Goal: Task Accomplishment & Management: Complete application form

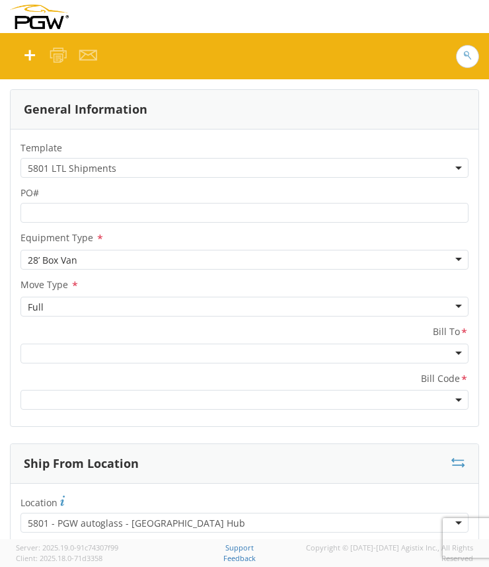
scroll to position [33, 0]
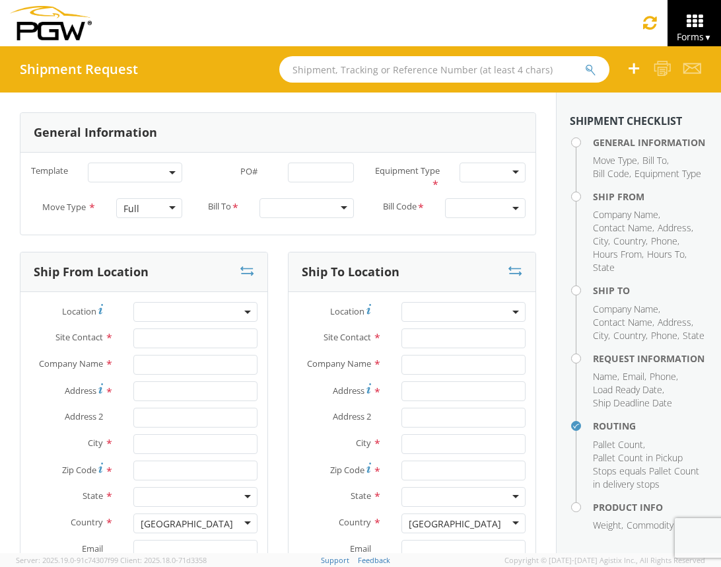
click at [170, 172] on b at bounding box center [172, 172] width 7 height 3
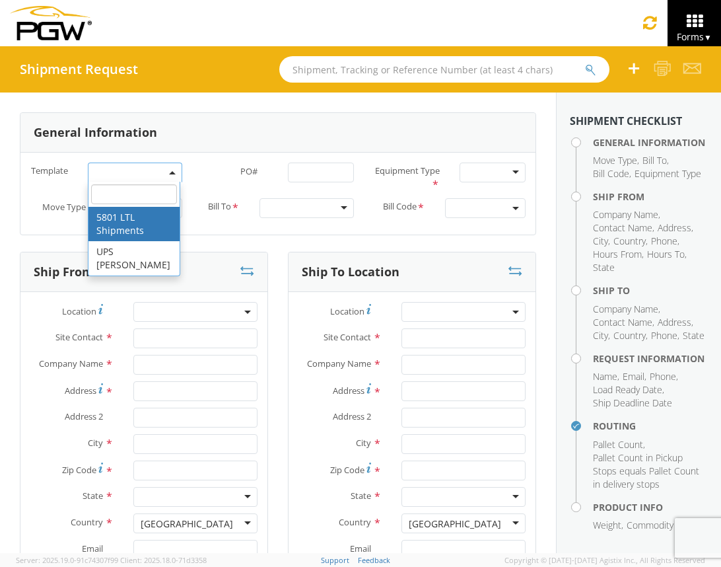
click at [278, 419] on div "Ship To Location Location * Site Contact * Company Name * Address * Address 2 *…" at bounding box center [412, 461] width 268 height 419
click at [162, 171] on span at bounding box center [135, 172] width 94 height 20
select select "56744968"
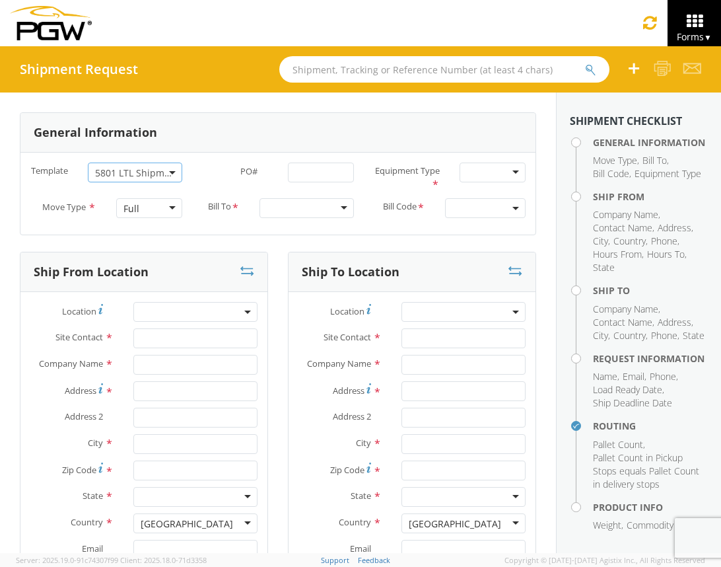
select select
type input "5801 Branch Manager"
type input "PGW"
type input "5000 South Freeway"
type input "Fort Worth"
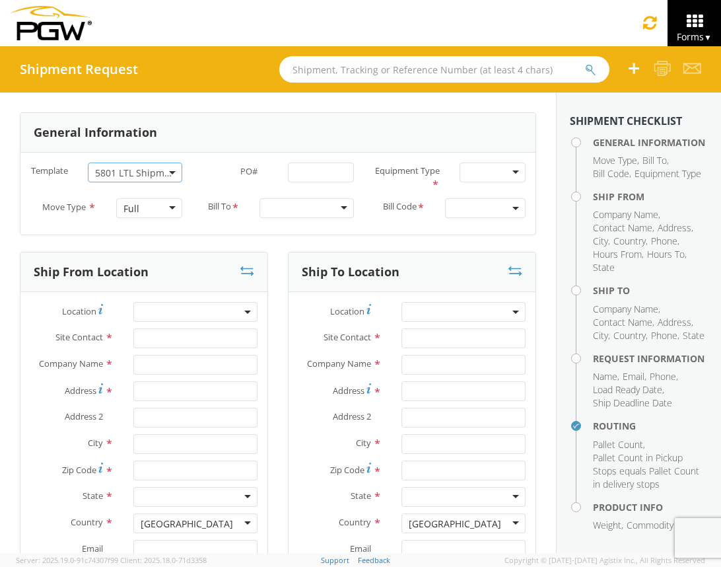
type input "76115"
type input "5801freight@pgwautoglass.com"
type input "817-883-5267"
type input "10:35 AM"
type input "11:35 AM"
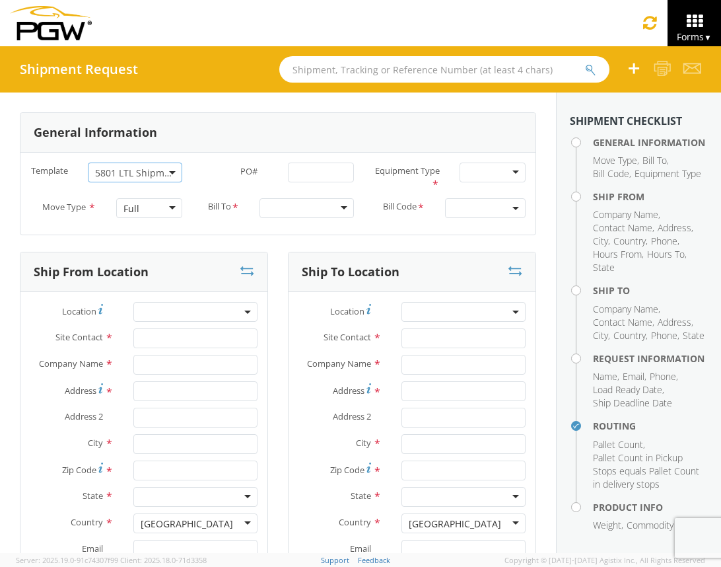
type input "5403 Branch Manager"
type input "PGW"
type input "801 S Grant St"
type input "Amarillo"
type input "79101"
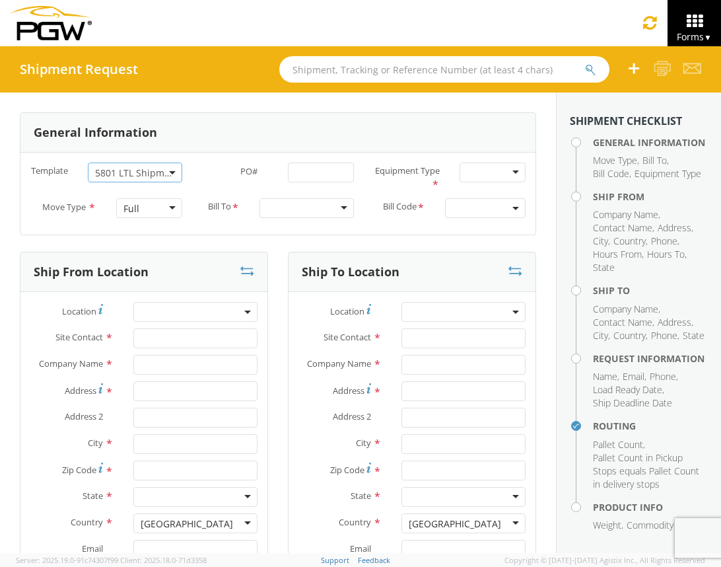
type input "lkqsp_o_pm_5403@pgwag.com"
type input "806-372-2673"
type textarea "NO LTL Appt unless noted, ALL Truckload APPT Reqd. Contact Kelvin Davis. Call A…"
type input "980"
type input "1"
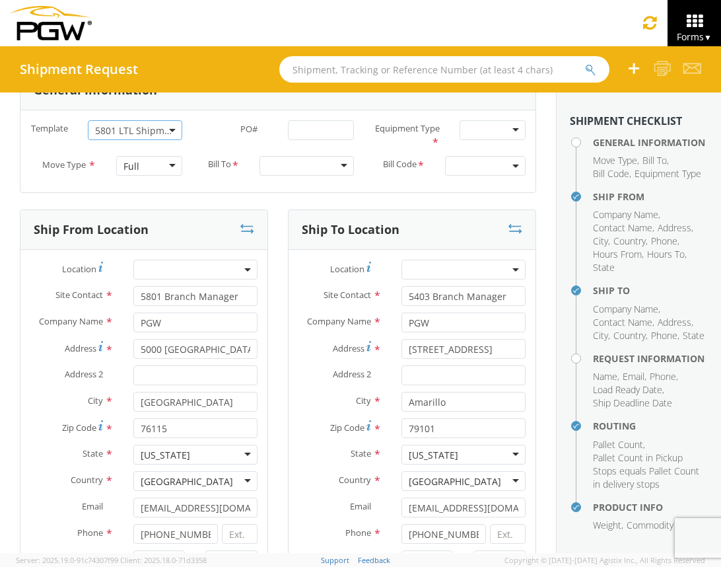
scroll to position [50, 0]
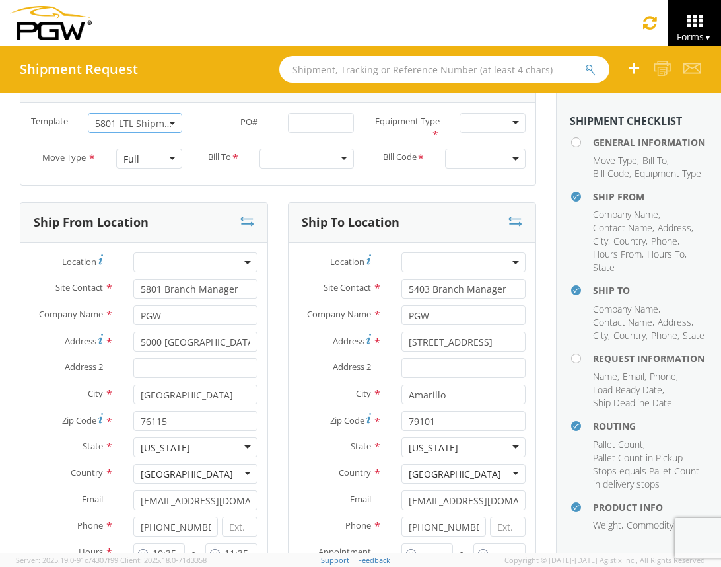
select select "62891"
select select "28259"
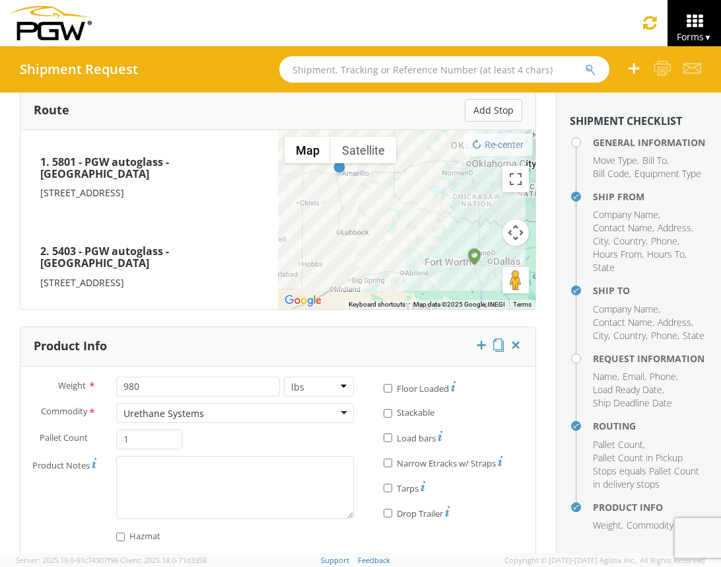
scroll to position [1014, 0]
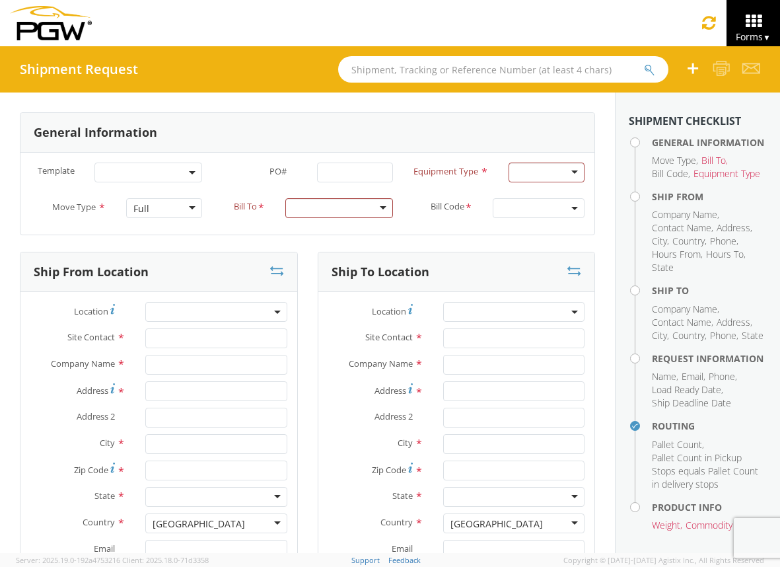
scroll to position [1028, 0]
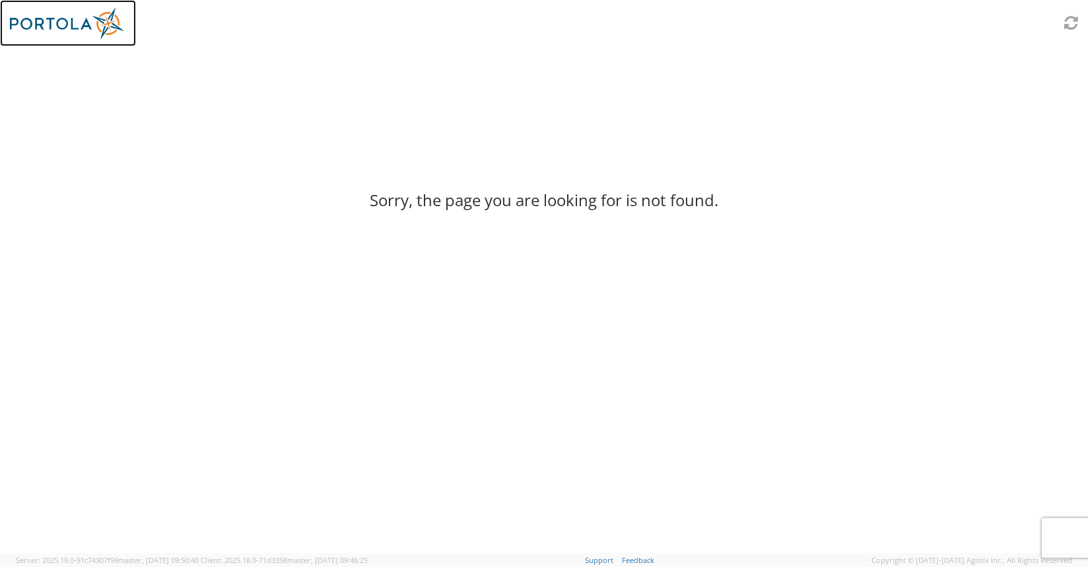
click at [50, 22] on img at bounding box center [68, 23] width 116 height 32
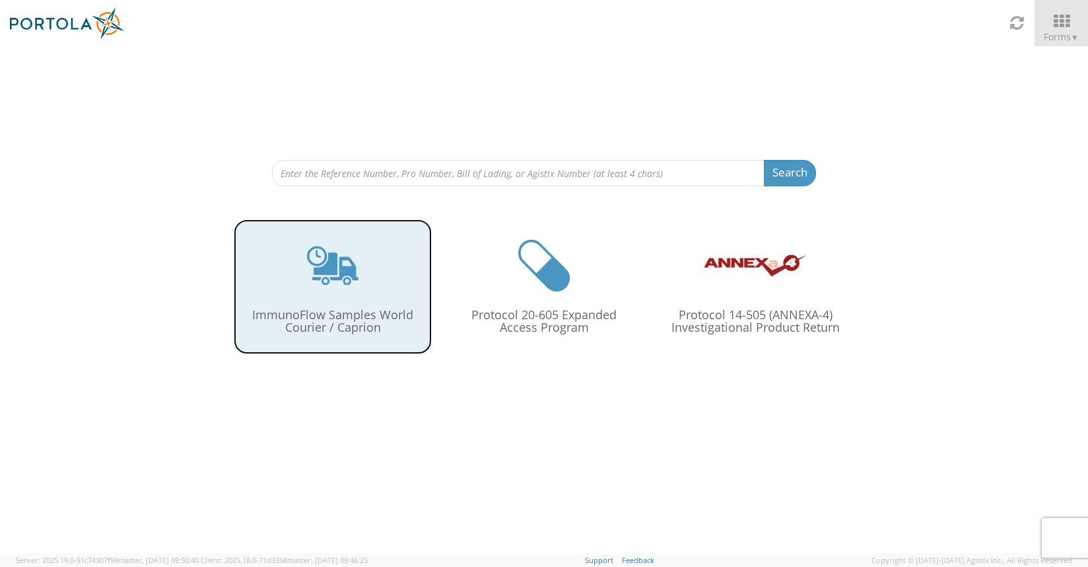
click at [330, 272] on use at bounding box center [333, 265] width 52 height 39
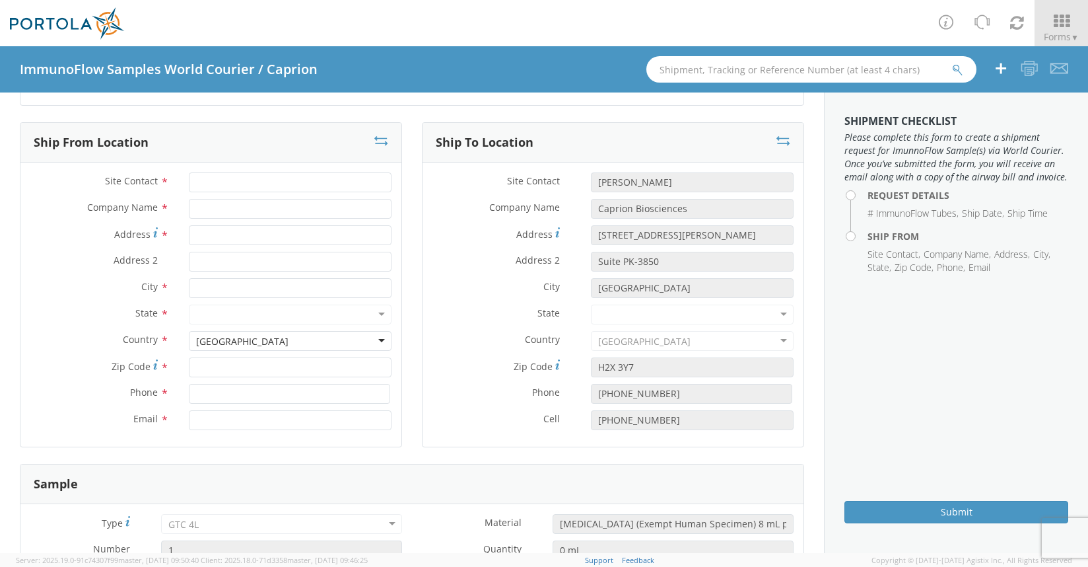
scroll to position [352, 0]
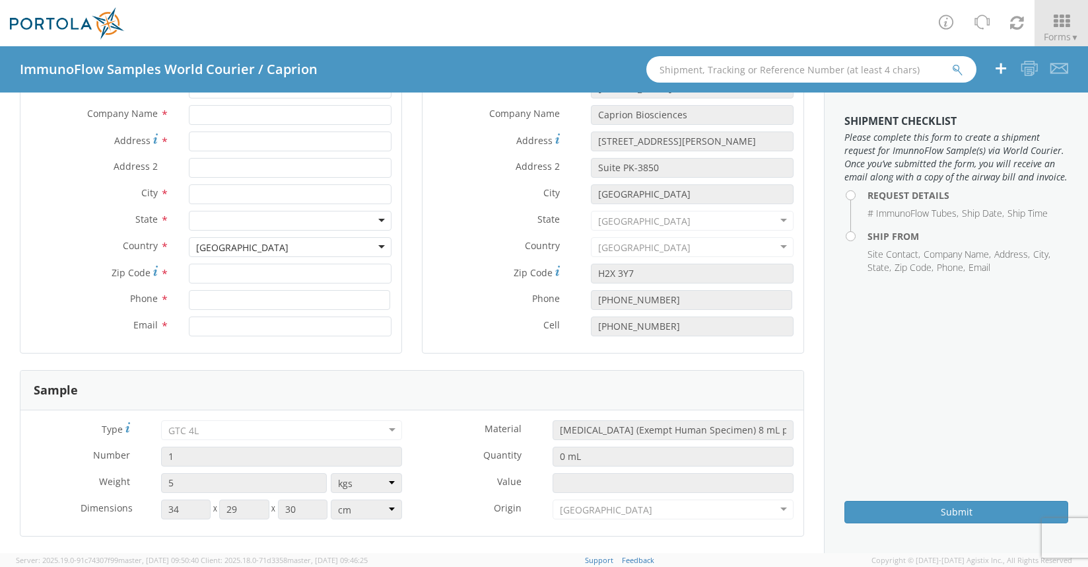
select select
drag, startPoint x: 83, startPoint y: 391, endPoint x: 23, endPoint y: 391, distance: 59.4
click at [23, 391] on div "Sample" at bounding box center [411, 391] width 783 height 40
copy h3 "Sample"
